Goal: Task Accomplishment & Management: Complete application form

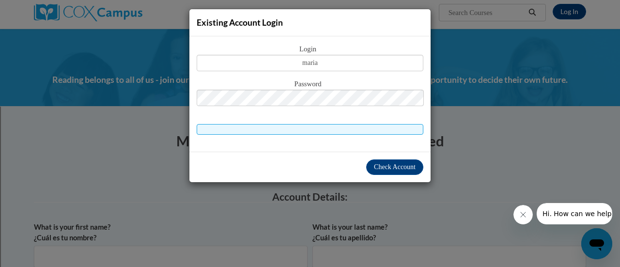
type input "[PERSON_NAME][EMAIL_ADDRESS][PERSON_NAME][DOMAIN_NAME]"
click at [400, 165] on span "Check Account" at bounding box center [395, 166] width 42 height 7
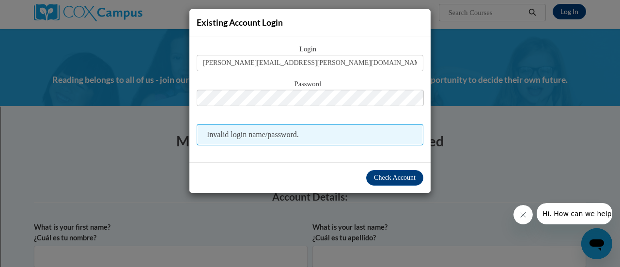
click at [533, 137] on div "Existing Account Login Login [PERSON_NAME][EMAIL_ADDRESS][PERSON_NAME][DOMAIN_N…" at bounding box center [310, 133] width 620 height 267
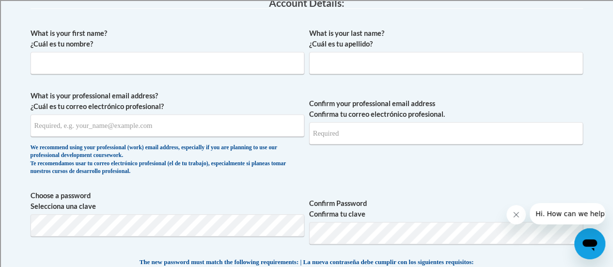
scroll to position [172, 0]
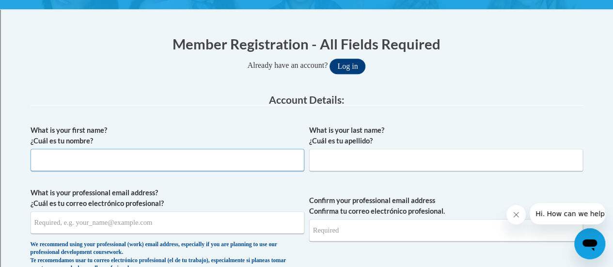
click at [285, 154] on input "What is your first name? ¿Cuál es tu nombre?" at bounding box center [168, 160] width 274 height 22
type input "[PERSON_NAME]"
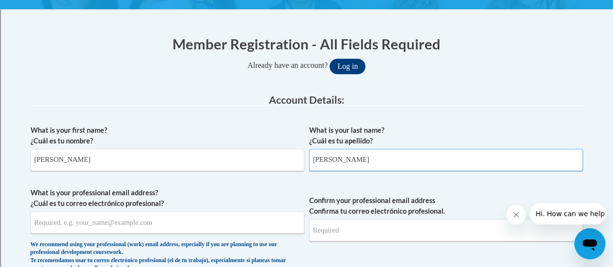
type input "[PERSON_NAME]"
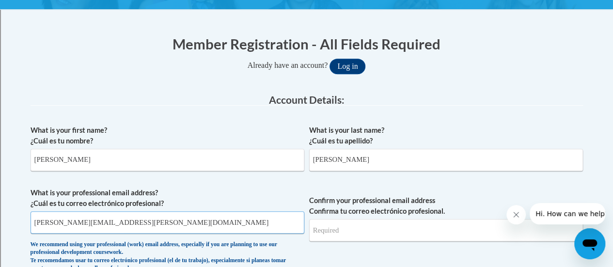
type input "[PERSON_NAME][EMAIL_ADDRESS][PERSON_NAME][DOMAIN_NAME]"
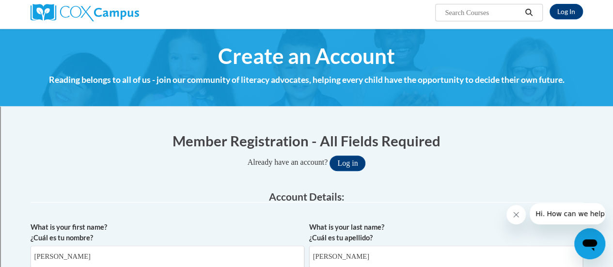
scroll to position [124, 0]
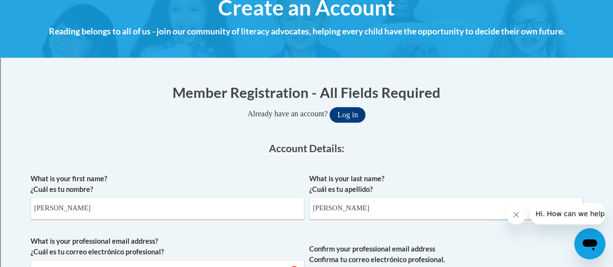
type input "[PERSON_NAME][EMAIL_ADDRESS][PERSON_NAME][DOMAIN_NAME]"
click at [358, 112] on button "Log in" at bounding box center [347, 114] width 36 height 15
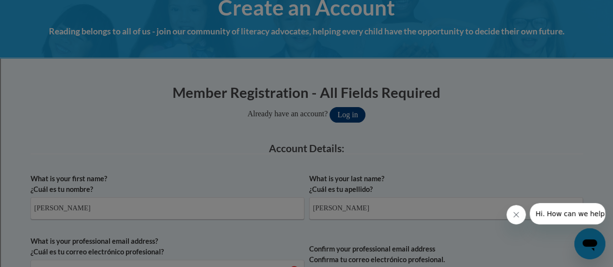
scroll to position [279, 0]
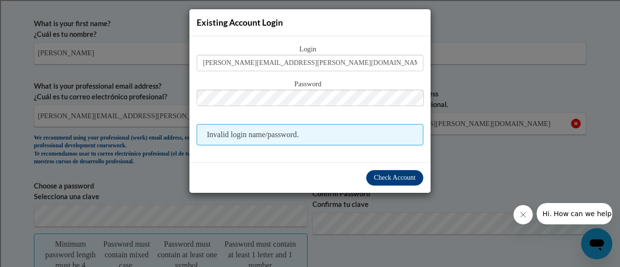
click at [334, 133] on span "Invalid login name/password." at bounding box center [310, 134] width 227 height 21
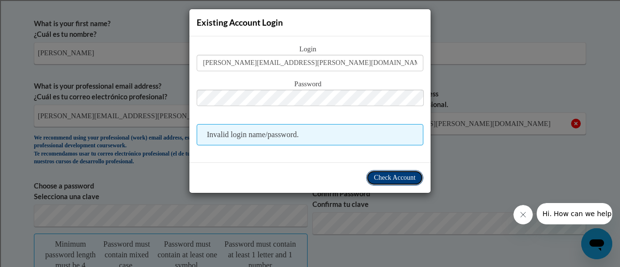
click at [385, 184] on button "Check Account" at bounding box center [394, 177] width 57 height 15
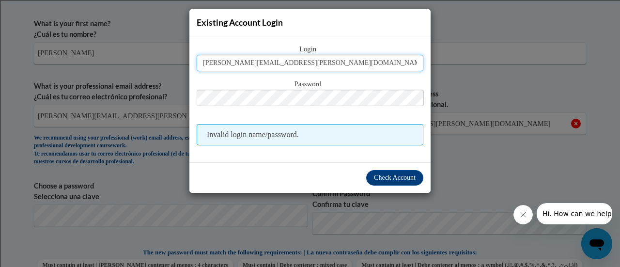
drag, startPoint x: 369, startPoint y: 63, endPoint x: 267, endPoint y: 63, distance: 102.2
click at [267, 63] on input "[PERSON_NAME][EMAIL_ADDRESS][PERSON_NAME][DOMAIN_NAME]" at bounding box center [310, 63] width 227 height 16
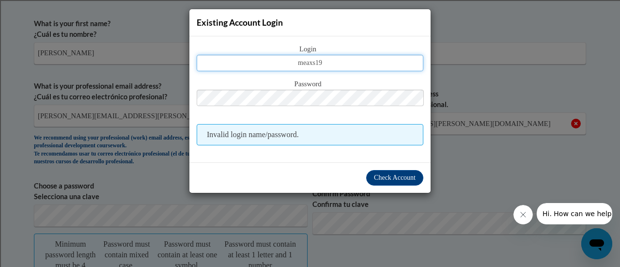
drag, startPoint x: 360, startPoint y: 55, endPoint x: 234, endPoint y: 73, distance: 126.8
click at [234, 73] on div "Login meaxs19 Password Invalid login name/password." at bounding box center [310, 95] width 227 height 102
type input "[PERSON_NAME][EMAIL_ADDRESS][PERSON_NAME][DOMAIN_NAME]"
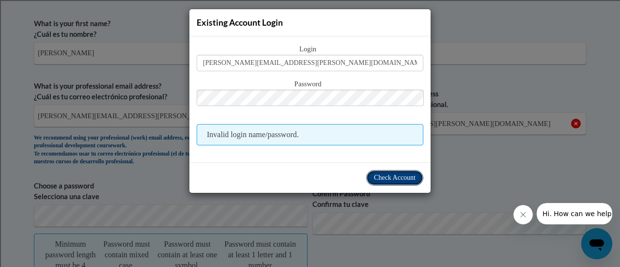
click at [381, 174] on span "Check Account" at bounding box center [395, 177] width 42 height 7
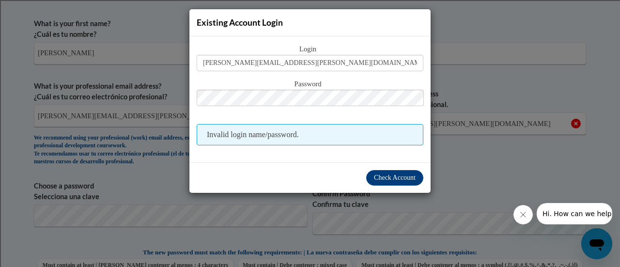
click at [308, 134] on span "Invalid login name/password." at bounding box center [310, 134] width 227 height 21
click at [538, 20] on div "Existing Account Login Login [PERSON_NAME][EMAIL_ADDRESS][PERSON_NAME][DOMAIN_N…" at bounding box center [310, 133] width 620 height 267
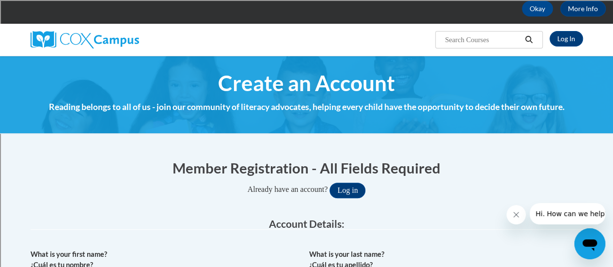
scroll to position [0, 0]
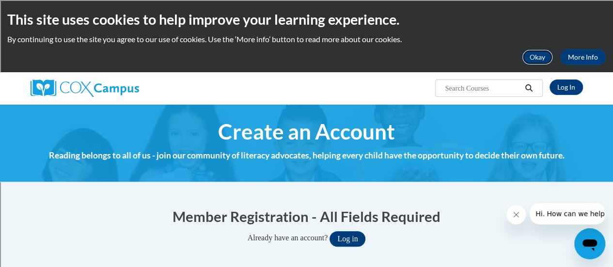
click at [543, 61] on button "Okay" at bounding box center [537, 56] width 31 height 15
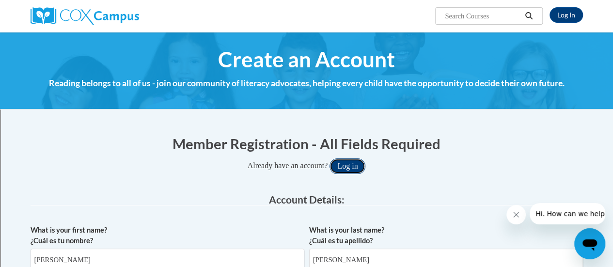
click at [351, 161] on button "Log in" at bounding box center [347, 165] width 36 height 15
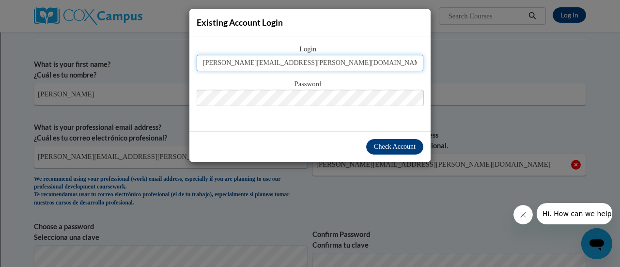
click at [360, 61] on input "[PERSON_NAME][EMAIL_ADDRESS][PERSON_NAME][DOMAIN_NAME]" at bounding box center [310, 63] width 227 height 16
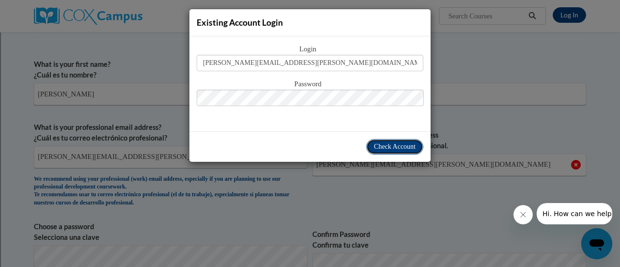
click at [392, 143] on span "Check Account" at bounding box center [395, 146] width 42 height 7
click at [408, 147] on span "Check Account" at bounding box center [395, 146] width 42 height 7
click at [412, 137] on div "Check Account" at bounding box center [309, 146] width 241 height 31
click at [408, 144] on span "Check Account" at bounding box center [395, 146] width 42 height 7
click at [408, 145] on span "Check Account" at bounding box center [395, 146] width 42 height 7
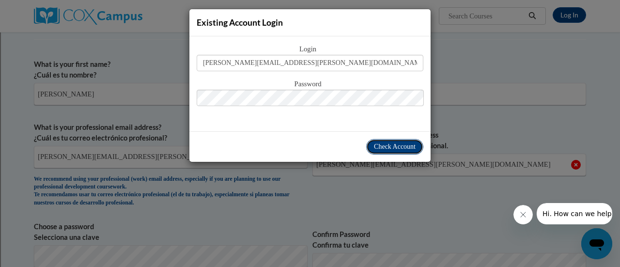
click at [408, 145] on span "Check Account" at bounding box center [395, 146] width 42 height 7
click at [384, 152] on button "Check Account" at bounding box center [394, 146] width 57 height 15
click at [590, 239] on div "Existing Account Login Login [PERSON_NAME][EMAIL_ADDRESS][PERSON_NAME][DOMAIN_N…" at bounding box center [310, 133] width 620 height 267
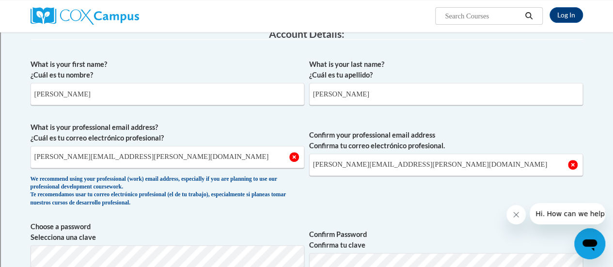
click at [558, 211] on span "Hi. How can we help?" at bounding box center [571, 214] width 73 height 8
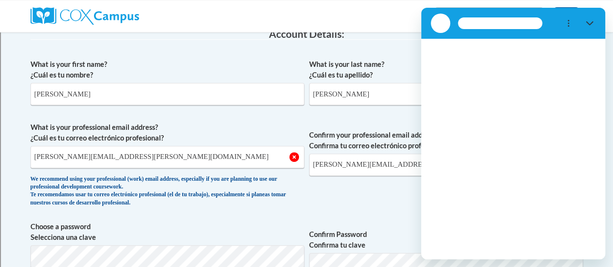
scroll to position [0, 0]
click at [514, 155] on button "Tap to retry" at bounding box center [513, 155] width 53 height 10
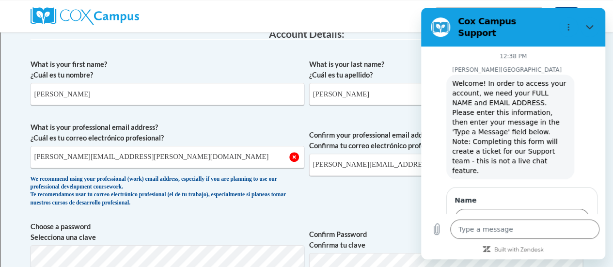
scroll to position [18, 0]
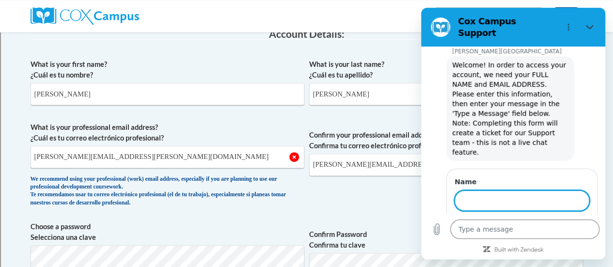
click at [501, 190] on input "Name" at bounding box center [521, 200] width 135 height 20
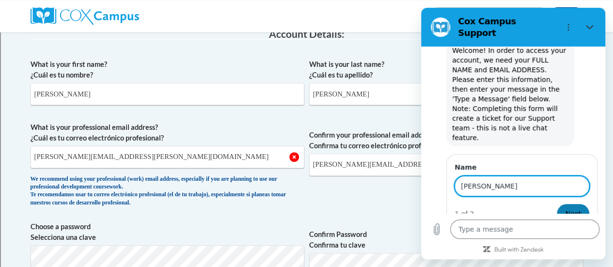
type input "[PERSON_NAME]"
click at [558, 204] on button "Next" at bounding box center [573, 213] width 32 height 19
type textarea "x"
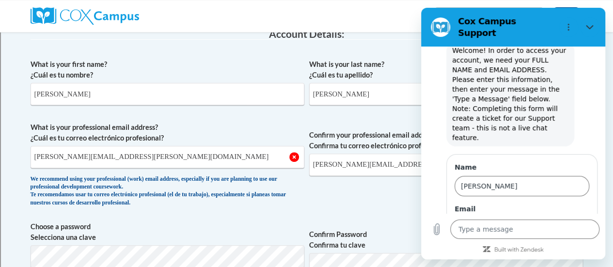
scroll to position [75, 0]
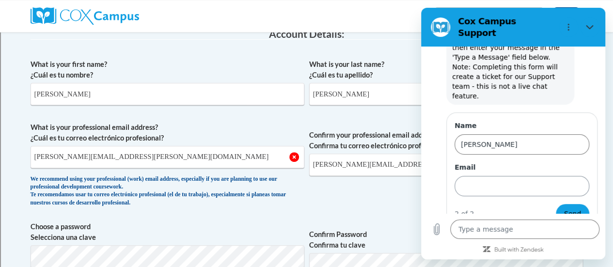
click at [524, 176] on input "Email" at bounding box center [521, 186] width 135 height 20
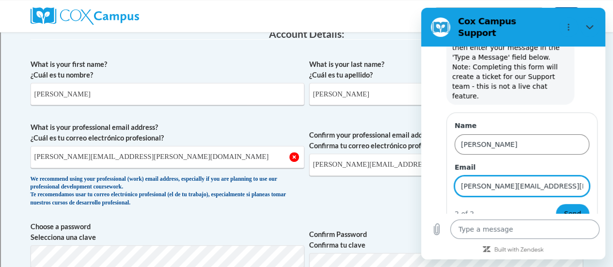
type input "[PERSON_NAME][EMAIL_ADDRESS][PERSON_NAME][DOMAIN_NAME]"
click at [512, 236] on textarea at bounding box center [524, 228] width 149 height 19
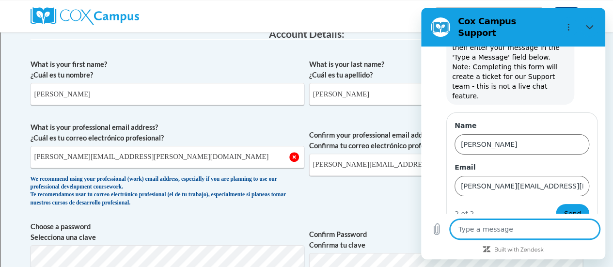
type textarea "I"
type textarea "x"
type textarea "I"
type textarea "x"
type textarea "I a"
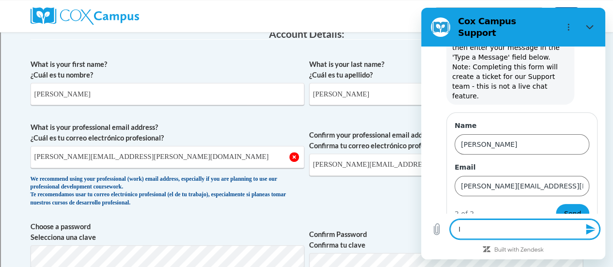
type textarea "x"
type textarea "I am"
type textarea "x"
type textarea "I am"
type textarea "x"
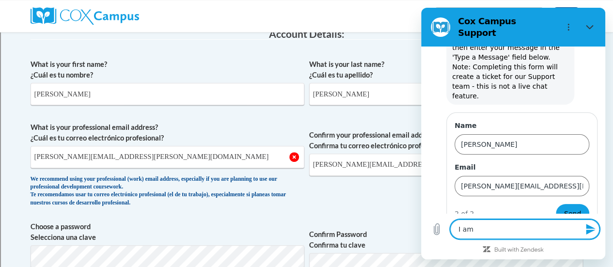
type textarea "I am"
type textarea "x"
type textarea "I a"
type textarea "x"
type textarea "I"
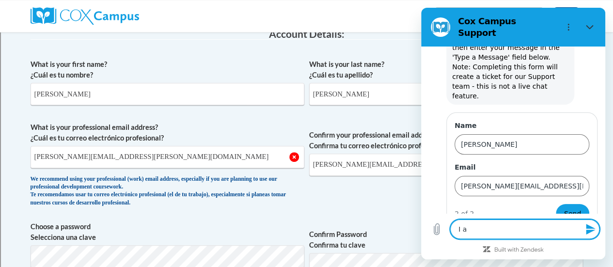
type textarea "x"
type textarea "I"
type textarea "x"
type textarea "I"
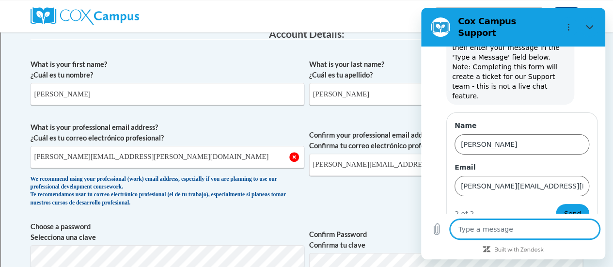
type textarea "x"
type textarea "I"
type textarea "x"
type textarea "I d"
type textarea "x"
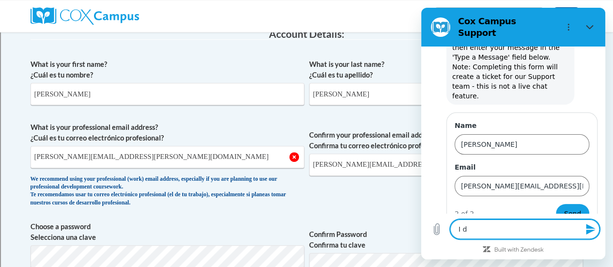
type textarea "I do"
type textarea "x"
type textarea "I do"
type textarea "x"
type textarea "I do n"
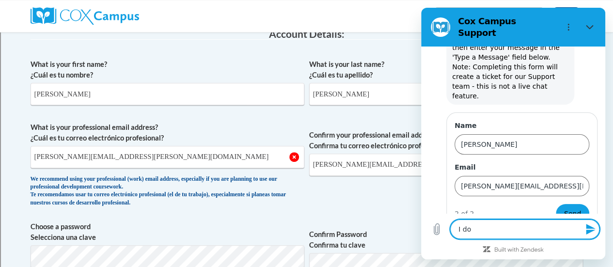
type textarea "x"
type textarea "I do no"
type textarea "x"
type textarea "I do not"
type textarea "x"
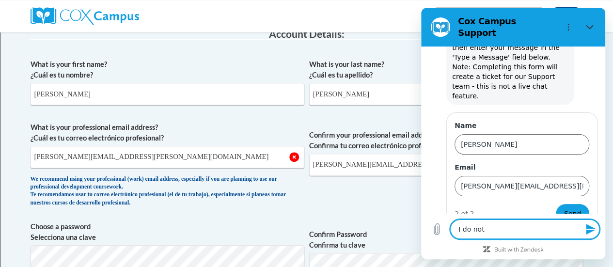
type textarea "I do not"
type textarea "x"
type textarea "I do not r"
type textarea "x"
type textarea "I do not re"
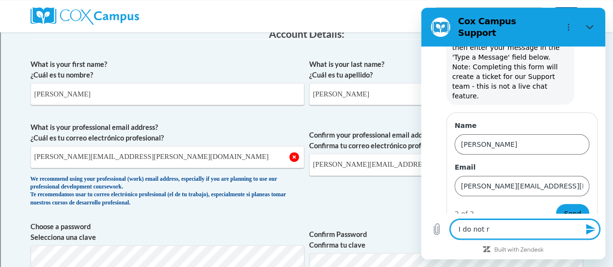
type textarea "x"
type textarea "I do not rem"
type textarea "x"
type textarea "I do not reme"
type textarea "x"
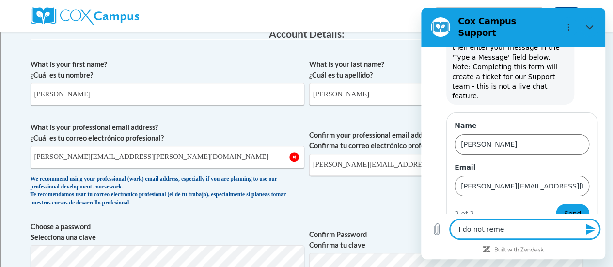
type textarea "I do not remem"
type textarea "x"
type textarea "I do not rememb"
type textarea "x"
type textarea "I do not remembe"
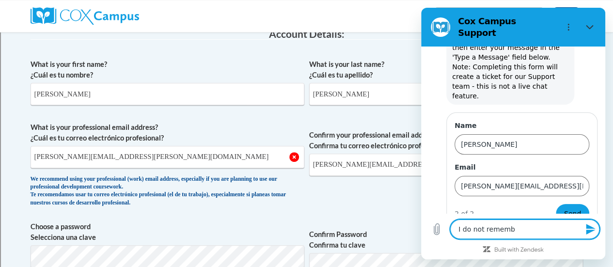
type textarea "x"
type textarea "I do not remember"
type textarea "x"
type textarea "I do not remember"
type textarea "x"
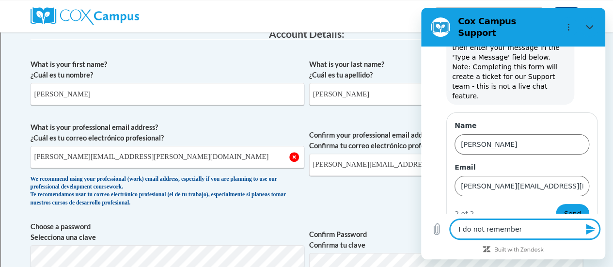
type textarea "I do not remember m"
type textarea "x"
type textarea "I do not remember my"
type textarea "x"
type textarea "I do not remember my"
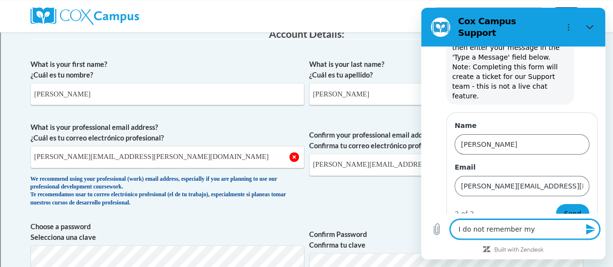
type textarea "x"
type textarea "I do not remember my l"
type textarea "x"
type textarea "I do not remember my lo"
type textarea "x"
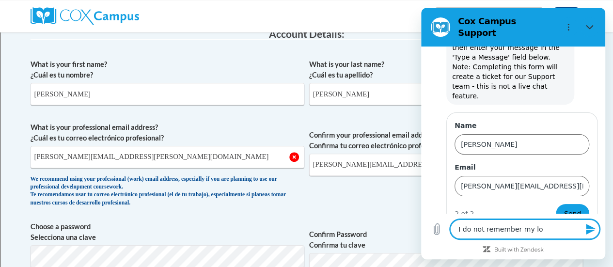
type textarea "I do not remember my log"
type textarea "x"
type textarea "I do not remember my log"
type textarea "x"
type textarea "I do not remember my log i"
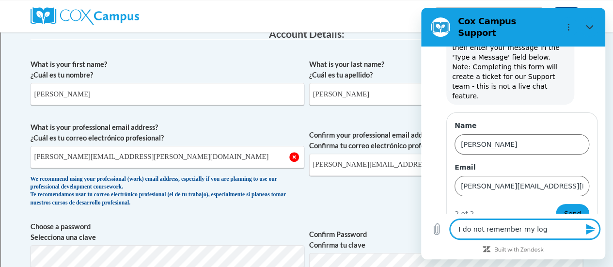
type textarea "x"
type textarea "I do not remember my log in"
type textarea "x"
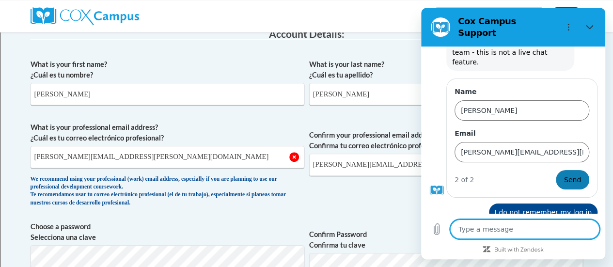
click at [556, 170] on button "Send" at bounding box center [572, 179] width 33 height 19
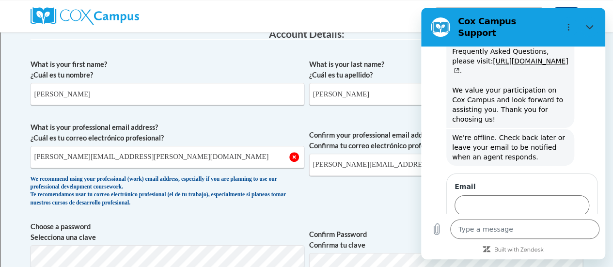
scroll to position [371, 0]
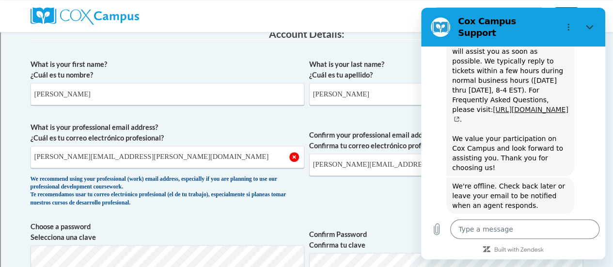
click at [529, 106] on link "[URL][DOMAIN_NAME]" at bounding box center [510, 114] width 116 height 17
click at [588, 25] on icon "Close" at bounding box center [589, 27] width 7 height 4
type textarea "x"
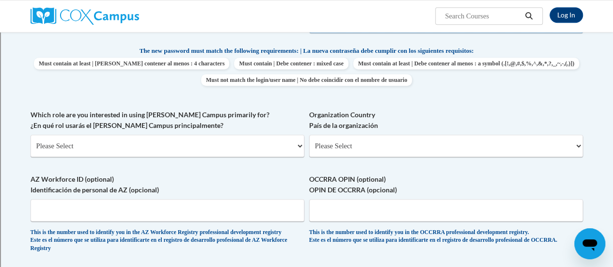
scroll to position [359, 0]
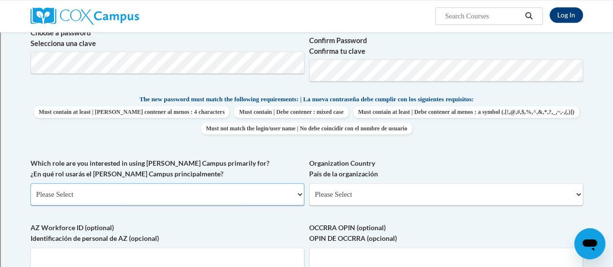
click at [266, 196] on select "Please Select College/University | Colegio/Universidad Community/Nonprofit Part…" at bounding box center [168, 194] width 274 height 22
select select "fbf2d438-af2f-41f8-98f1-81c410e29de3"
click at [31, 183] on select "Please Select College/University | Colegio/Universidad Community/Nonprofit Part…" at bounding box center [168, 194] width 274 height 22
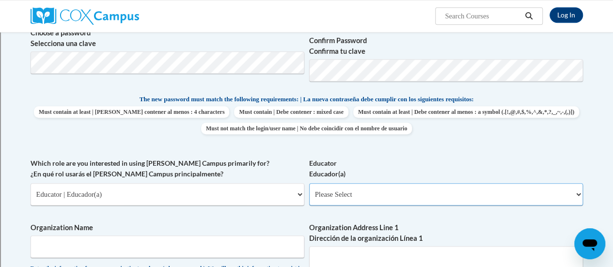
click at [405, 199] on select "Please Select Early Learning/Daycare Teacher/Family Home Care Provider | Maestr…" at bounding box center [446, 194] width 274 height 22
select select "8e40623d-54d0-45cd-9f92-5df65cd3f8cf"
click at [309, 183] on select "Please Select Early Learning/Daycare Teacher/Family Home Care Provider | Maestr…" at bounding box center [446, 194] width 274 height 22
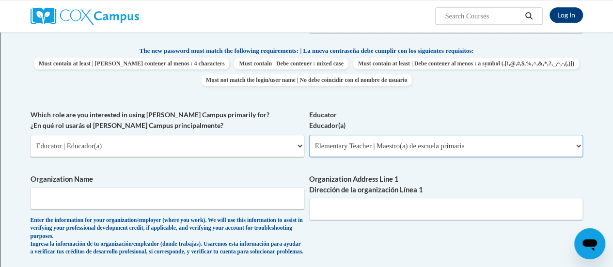
scroll to position [456, 0]
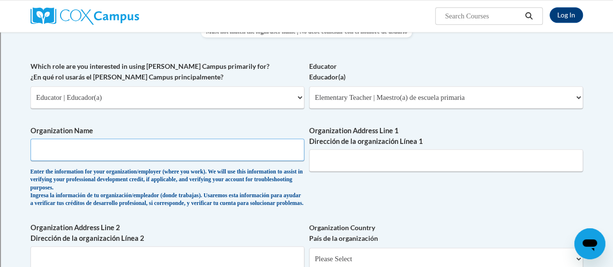
click at [237, 152] on input "Organization Name" at bounding box center [168, 150] width 274 height 22
type input "W"
type input "r"
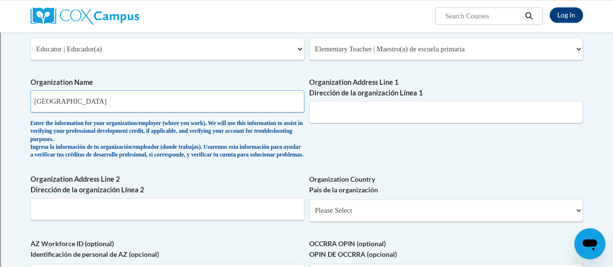
type input "[GEOGRAPHIC_DATA]"
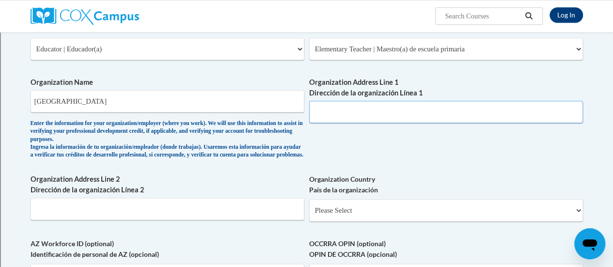
click at [414, 107] on input "Organization Address Line 1 Dirección de la organización Línea 1" at bounding box center [446, 112] width 274 height 22
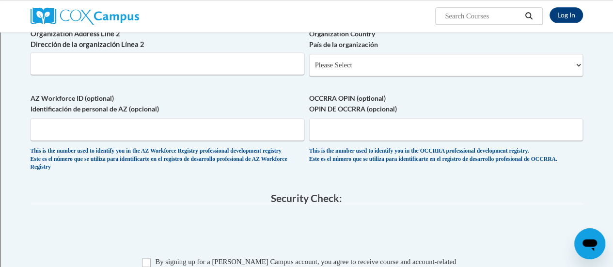
scroll to position [602, 0]
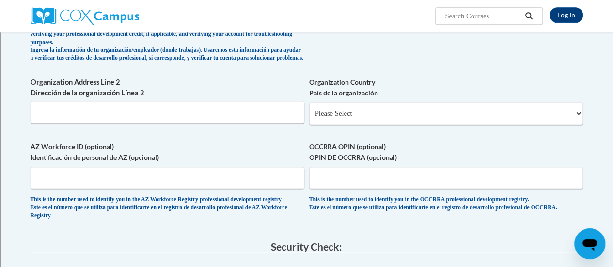
type input "[STREET_ADDRESS]"
click at [415, 120] on select "Please Select [GEOGRAPHIC_DATA] | [GEOGRAPHIC_DATA] Outside of [GEOGRAPHIC_DATA…" at bounding box center [446, 113] width 274 height 22
select select "ad49bcad-a171-4b2e-b99c-48b446064914"
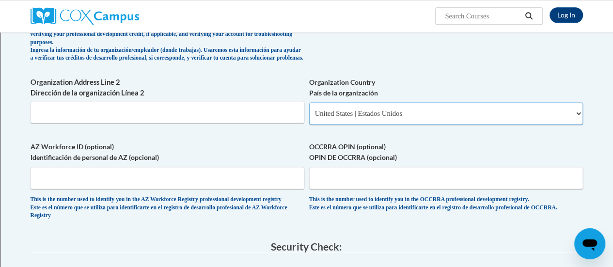
click at [309, 109] on select "Please Select [GEOGRAPHIC_DATA] | [GEOGRAPHIC_DATA] Outside of [GEOGRAPHIC_DATA…" at bounding box center [446, 113] width 274 height 22
select select
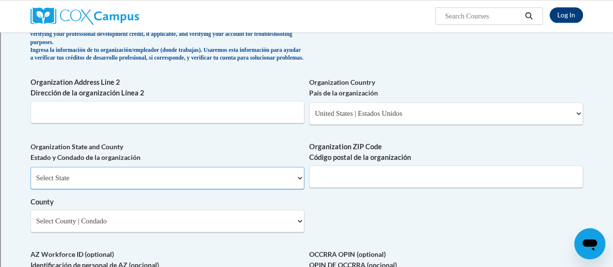
click at [268, 186] on select "Select State [US_STATE] [US_STATE] [US_STATE] [US_STATE] [US_STATE] [US_STATE] …" at bounding box center [168, 178] width 274 height 22
select select "[US_STATE]"
click at [31, 174] on select "Select State [US_STATE] [US_STATE] [US_STATE] [US_STATE] [US_STATE] [US_STATE] …" at bounding box center [168, 178] width 274 height 22
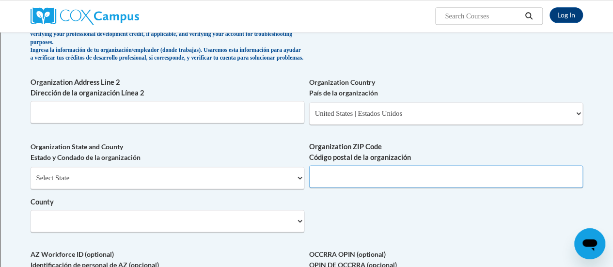
click at [348, 184] on input "Organization ZIP Code Código postal de la organización" at bounding box center [446, 176] width 274 height 22
type input "53402"
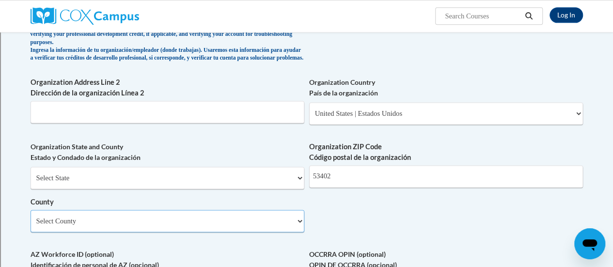
click at [277, 228] on select "Select County [GEOGRAPHIC_DATA] [GEOGRAPHIC_DATA] [PERSON_NAME][GEOGRAPHIC_DATA…" at bounding box center [168, 221] width 274 height 22
select select "Racine"
click at [31, 217] on select "Select County [GEOGRAPHIC_DATA] [GEOGRAPHIC_DATA] [PERSON_NAME][GEOGRAPHIC_DATA…" at bounding box center [168, 221] width 274 height 22
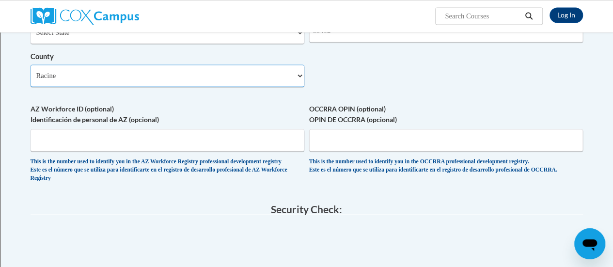
scroll to position [795, 0]
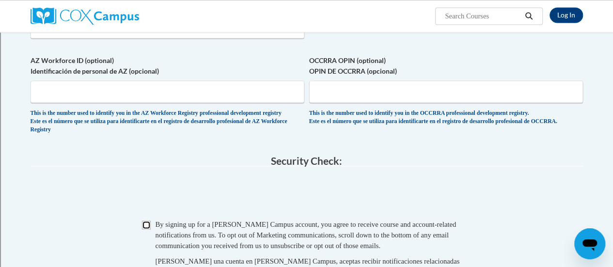
click at [146, 229] on input "Checkbox" at bounding box center [146, 224] width 9 height 9
checkbox input "true"
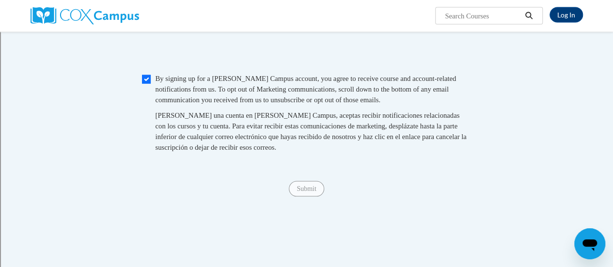
scroll to position [989, 0]
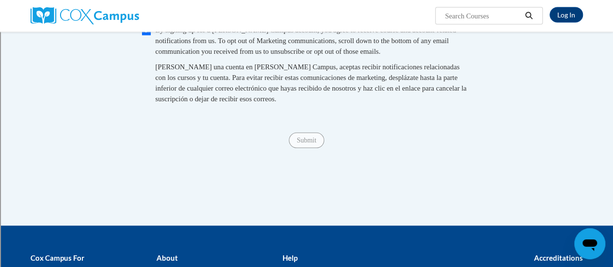
click at [295, 144] on span "Submit" at bounding box center [306, 140] width 35 height 8
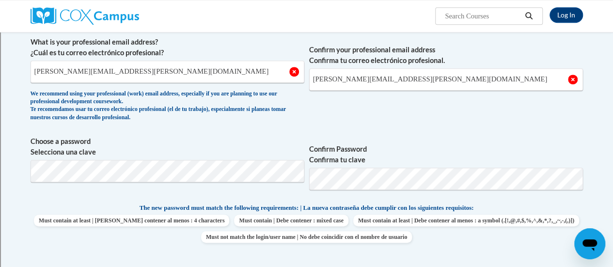
scroll to position [0, 0]
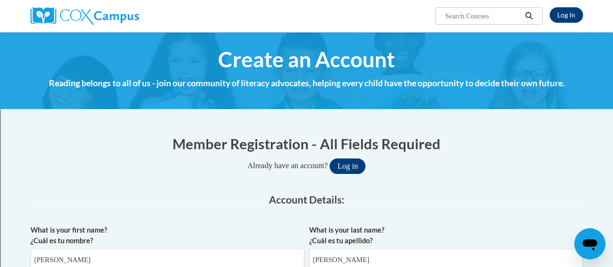
type textarea "x"
